Goal: Information Seeking & Learning: Learn about a topic

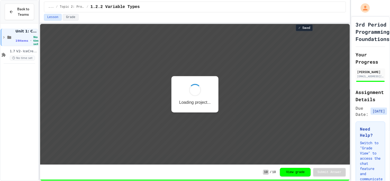
scroll to position [0, 0]
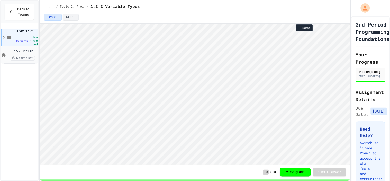
click at [7, 55] on div "1.7 V2- IceCream Machine Project No time set" at bounding box center [20, 54] width 38 height 17
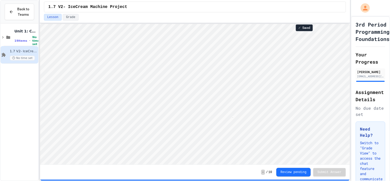
scroll to position [0, 6]
type textarea "****"
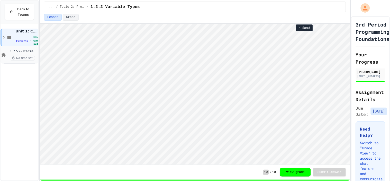
click at [1, 53] on icon at bounding box center [4, 54] width 6 height 5
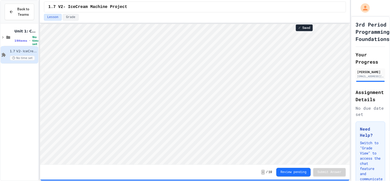
scroll to position [0, 0]
click at [7, 37] on icon at bounding box center [8, 37] width 4 height 3
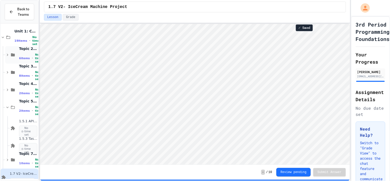
scroll to position [10, 0]
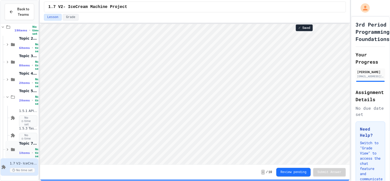
click at [11, 149] on icon at bounding box center [13, 149] width 4 height 3
click at [18, 144] on div "Topic 7: Designing & Simulating Solutions 1 items • No time set" at bounding box center [21, 148] width 33 height 17
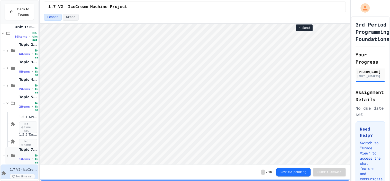
click at [19, 148] on span "Topic 7: Designing & Simulating Solutions" at bounding box center [28, 149] width 18 height 5
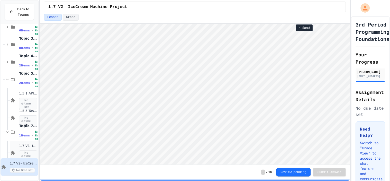
click at [19, 146] on span "1.7 V1- Ice Cream Machine" at bounding box center [28, 146] width 18 height 4
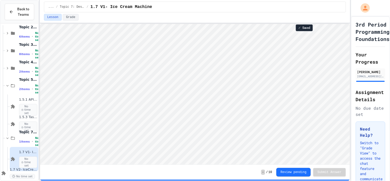
scroll to position [28, 0]
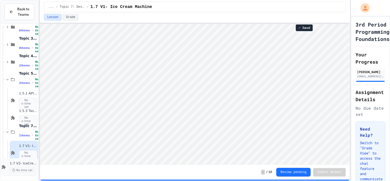
click at [3, 166] on icon at bounding box center [4, 167] width 4 height 4
